Goal: Browse casually: Explore the website without a specific task or goal

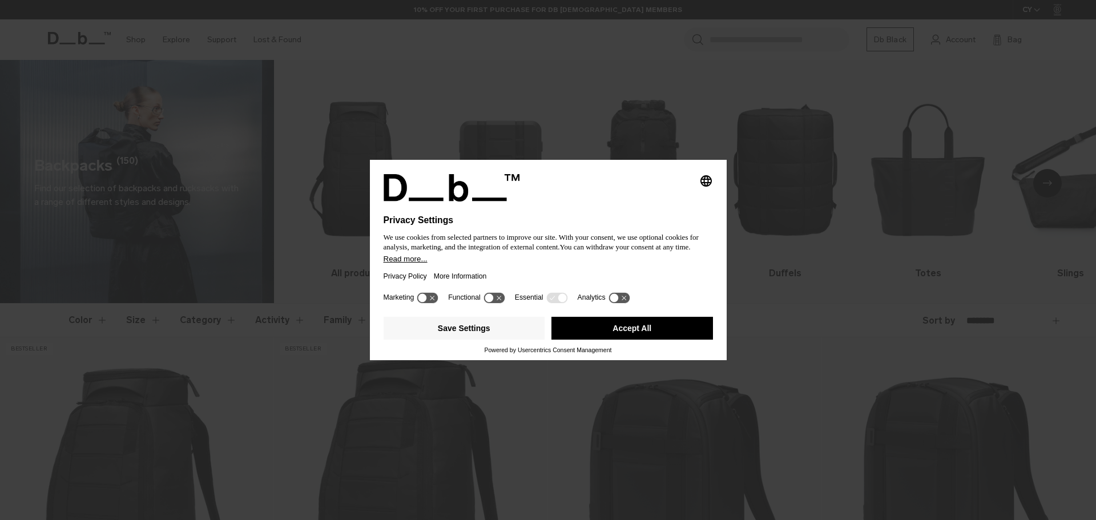
click at [620, 330] on button "Accept All" at bounding box center [632, 328] width 162 height 23
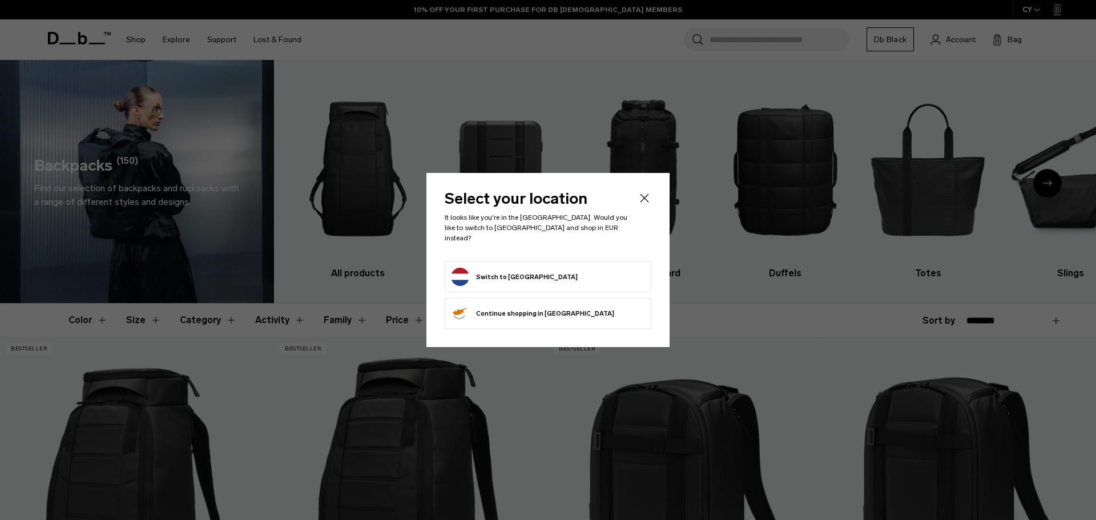
click at [644, 203] on icon "Close" at bounding box center [645, 198] width 14 height 14
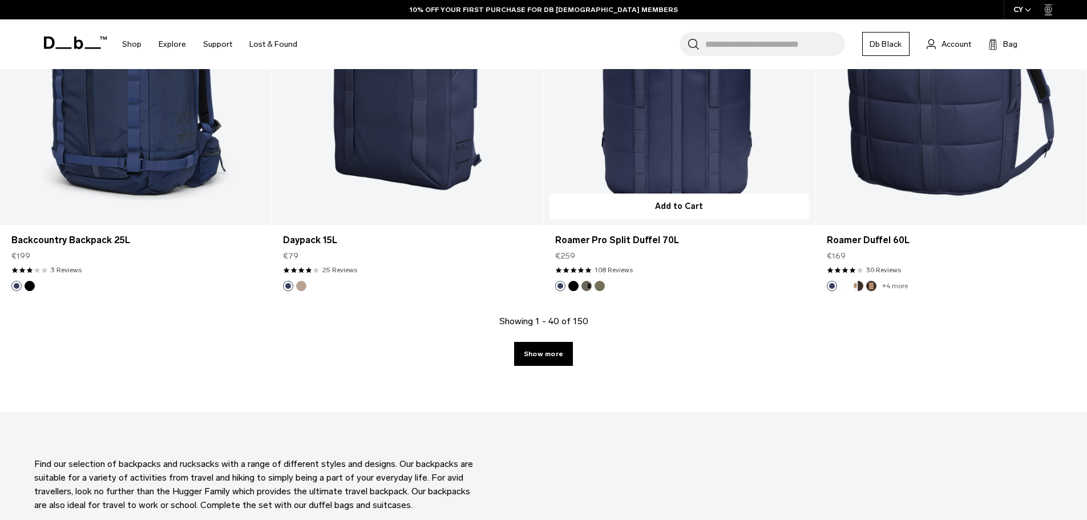
scroll to position [3938, 0]
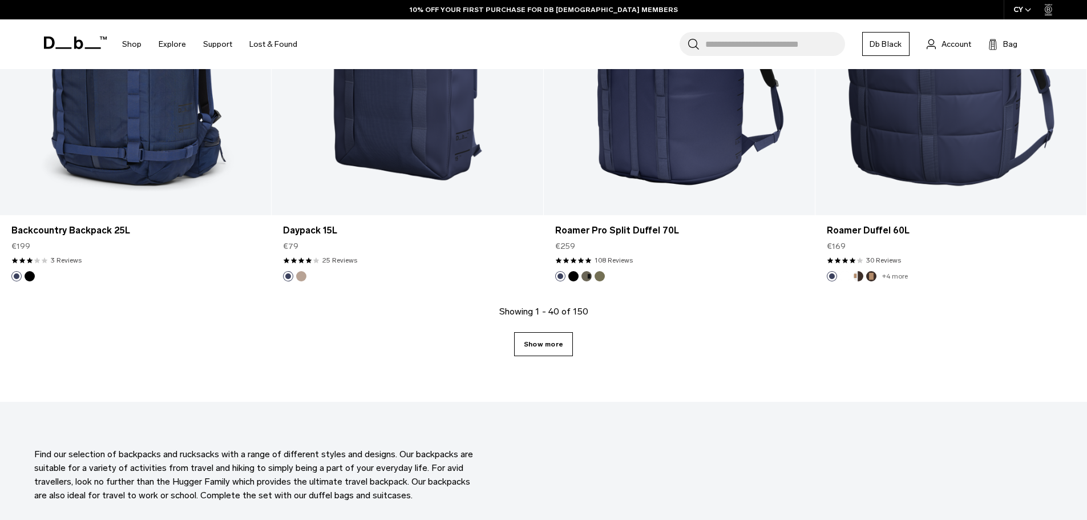
click at [558, 349] on link "Show more" at bounding box center [543, 344] width 59 height 24
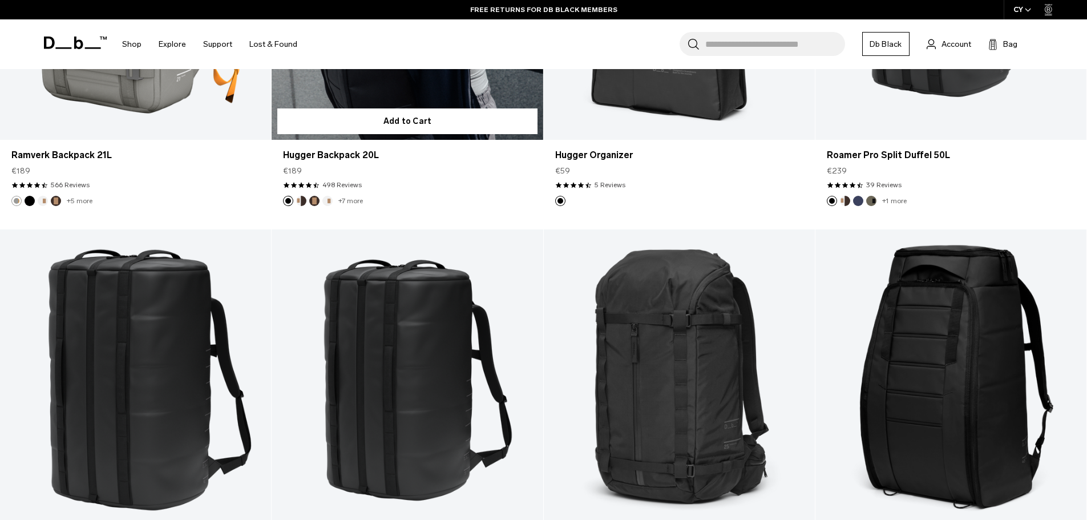
scroll to position [6107, 0]
